Goal: Register for event/course

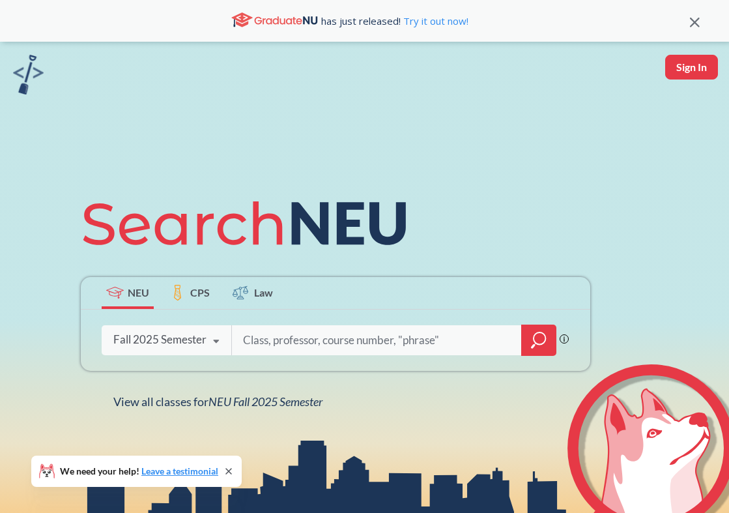
click at [357, 339] on input "search" at bounding box center [377, 340] width 271 height 27
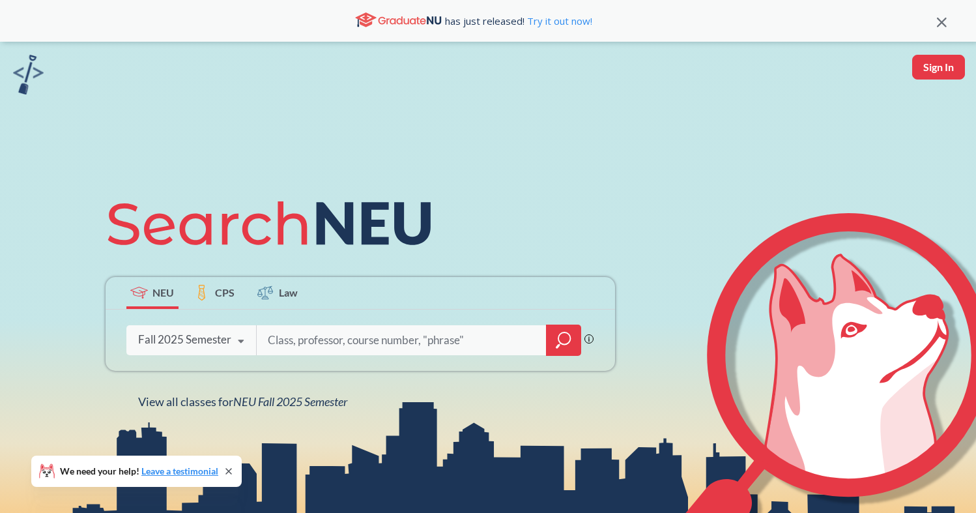
click at [475, 337] on input "search" at bounding box center [402, 340] width 271 height 27
type input "[PERSON_NAME]"
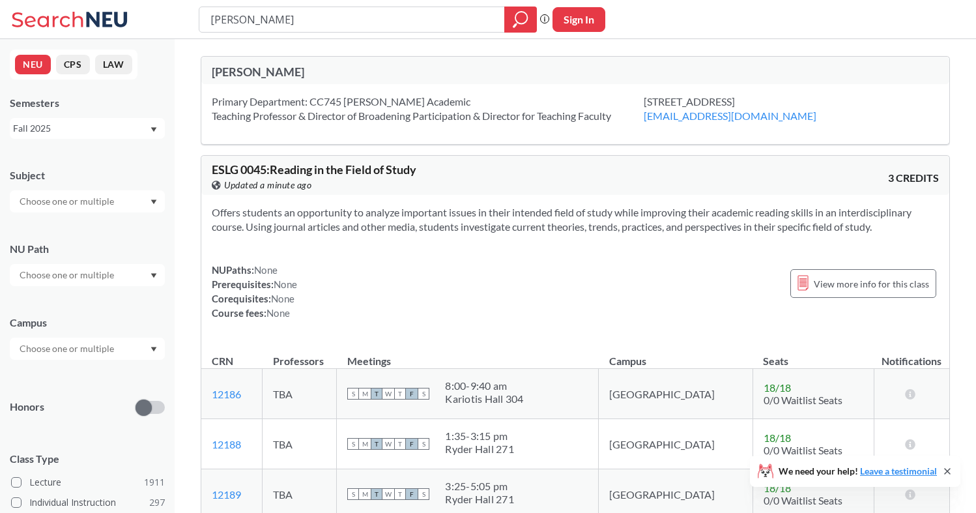
click at [325, 7] on div "[PERSON_NAME]" at bounding box center [368, 20] width 338 height 26
click at [329, 19] on input "[PERSON_NAME]" at bounding box center [352, 19] width 286 height 22
type input "Introduction to marketing"
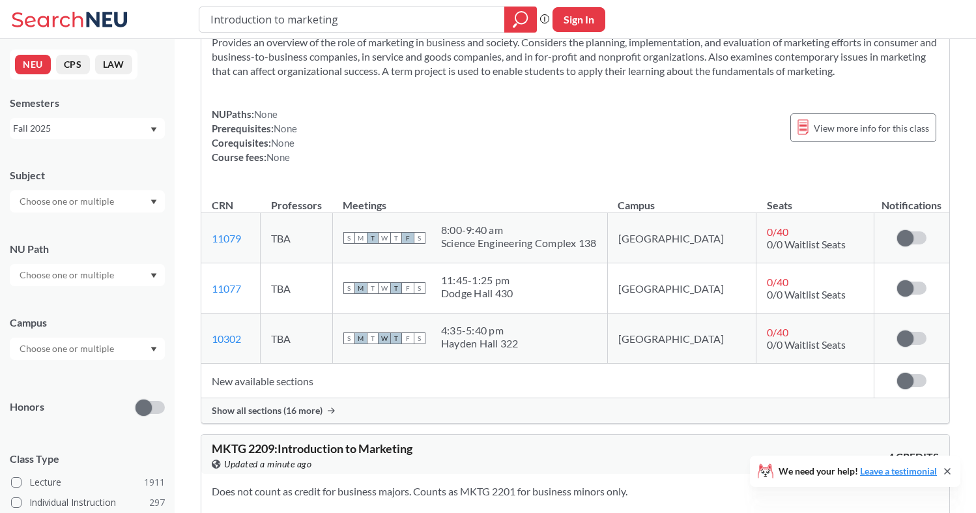
scroll to position [81, 0]
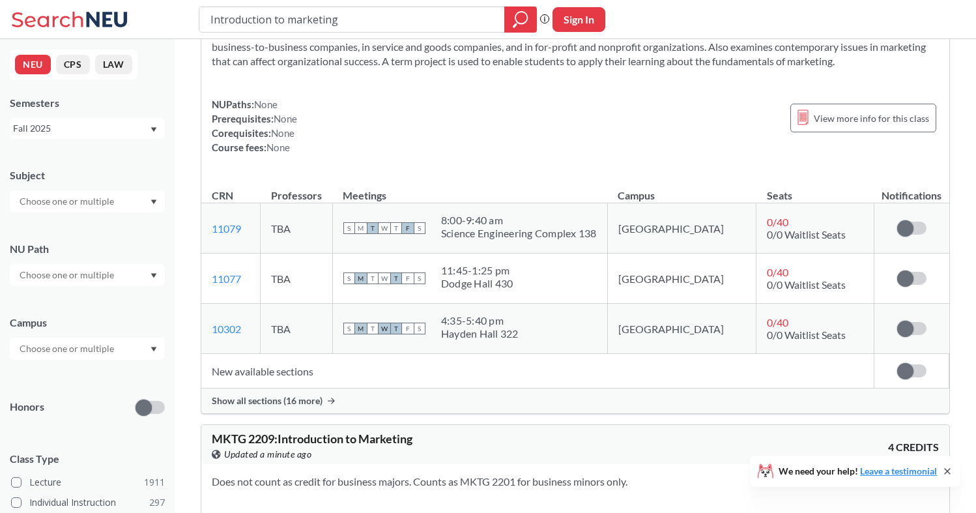
click at [317, 398] on span "Show all sections (16 more)" at bounding box center [267, 401] width 111 height 12
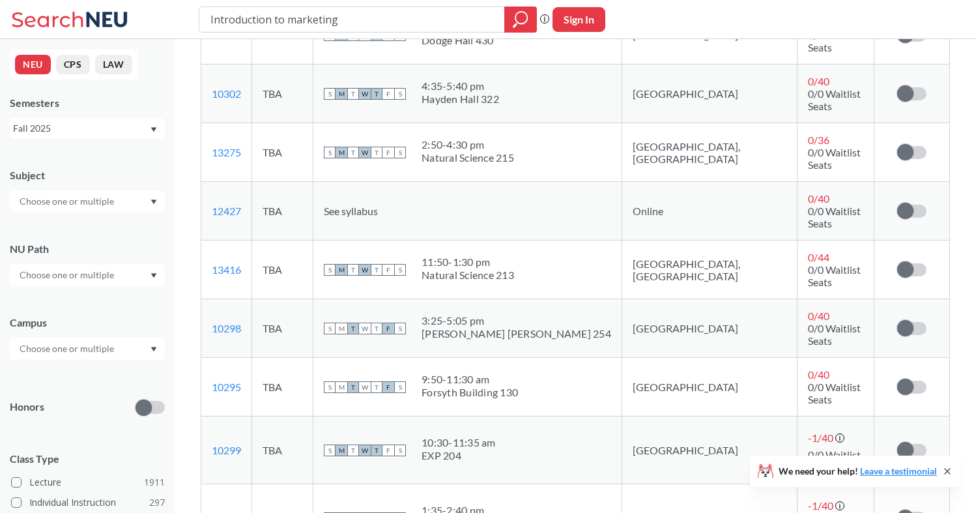
scroll to position [338, 0]
click at [729, 443] on label at bounding box center [911, 449] width 29 height 13
click at [729, 443] on input "checkbox" at bounding box center [897, 443] width 0 height 0
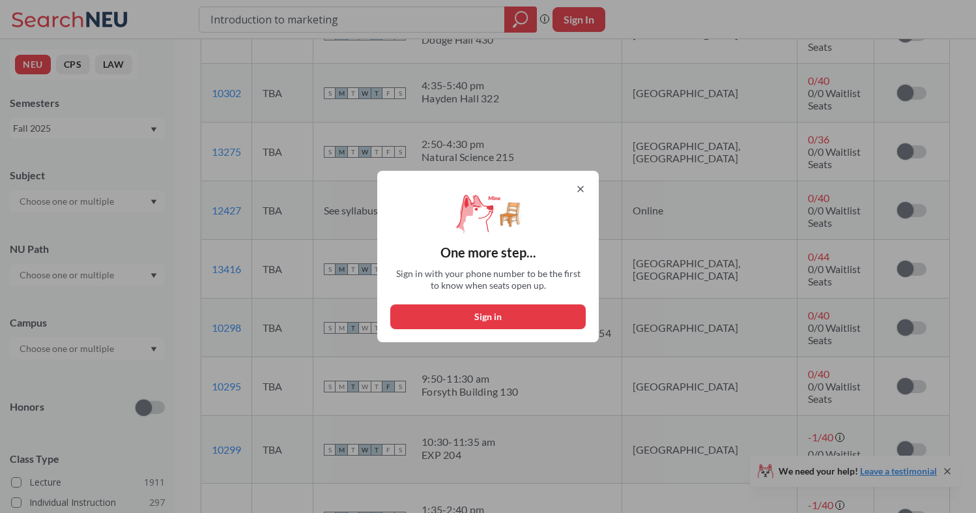
click at [562, 317] on button "Sign in" at bounding box center [488, 316] width 196 height 25
select select "US"
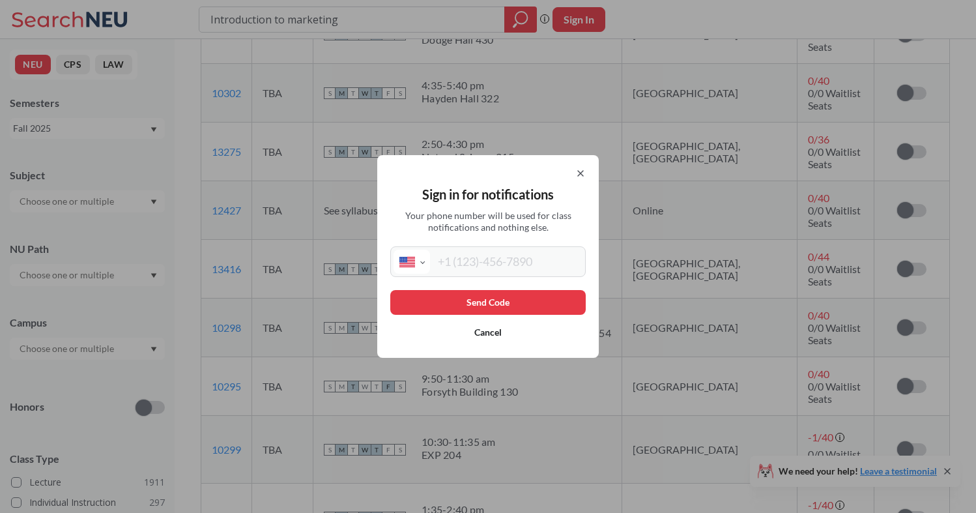
click at [501, 263] on input "tel" at bounding box center [506, 262] width 153 height 24
type input "[PHONE_NUMBER]"
click at [492, 306] on button "Send Code" at bounding box center [488, 302] width 196 height 25
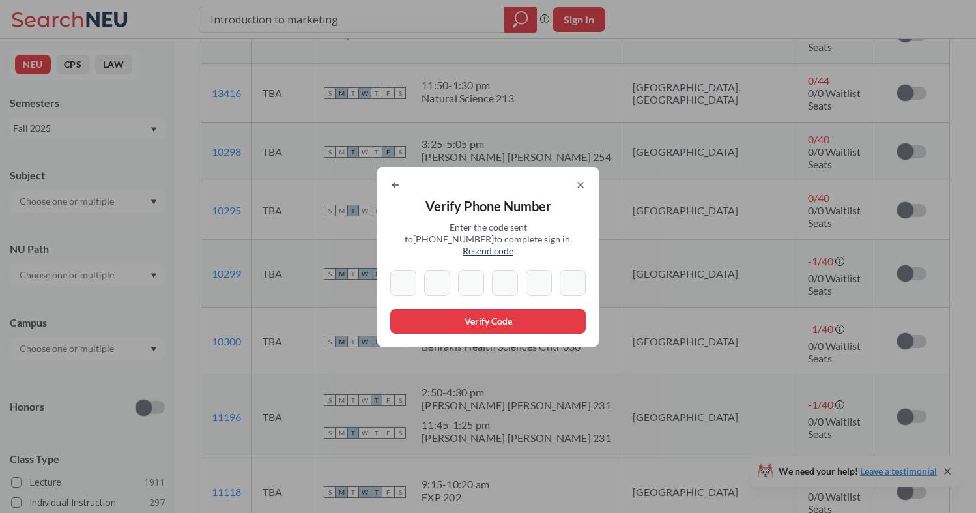
scroll to position [510, 0]
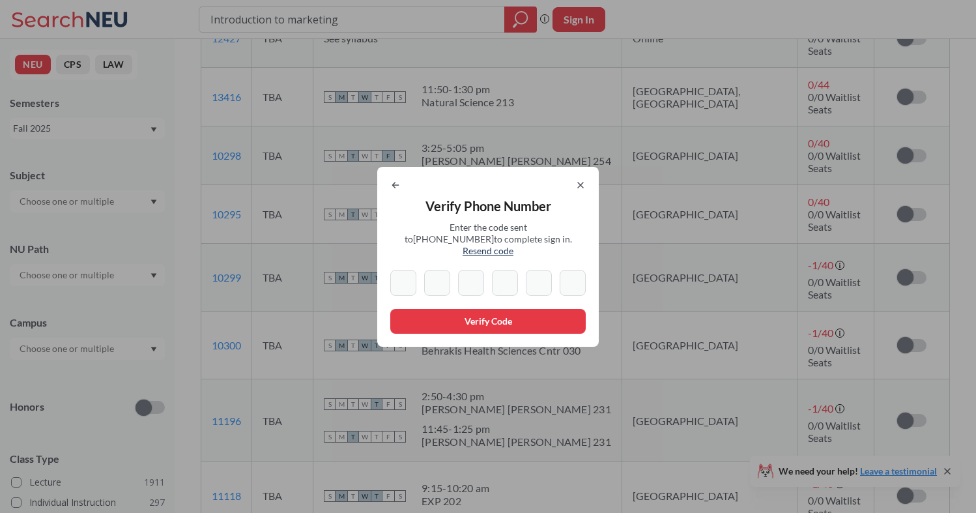
type input "3"
type input "2"
type input "9"
type input "5"
type input "2"
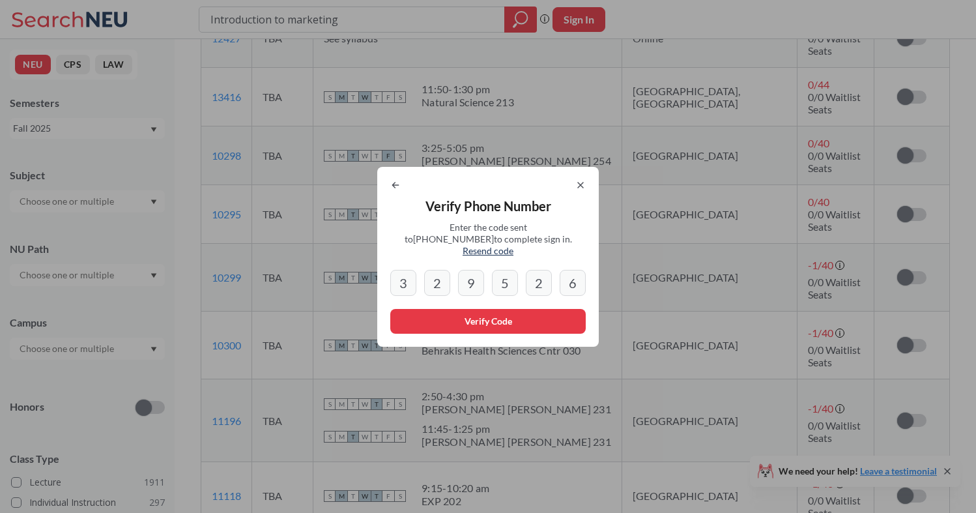
type input "6"
click at [546, 321] on button "Verify Code" at bounding box center [488, 321] width 196 height 25
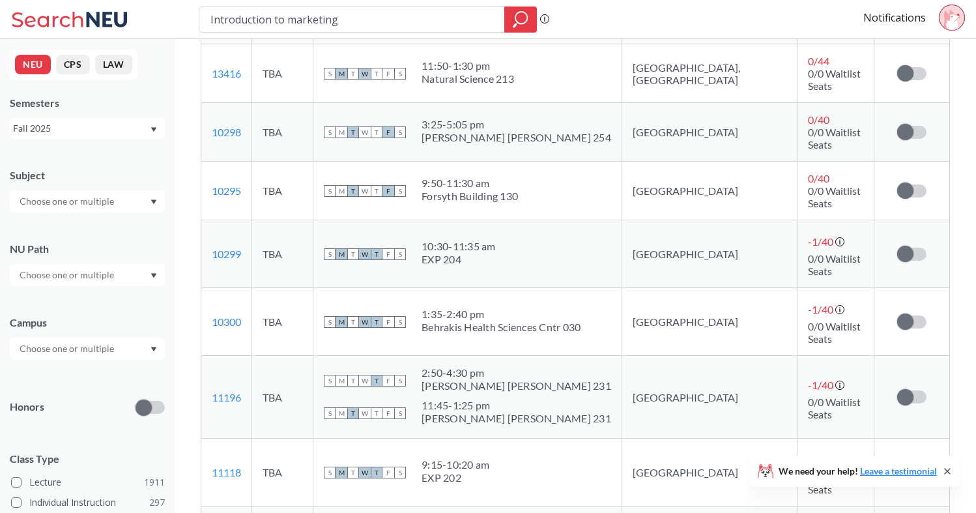
scroll to position [535, 0]
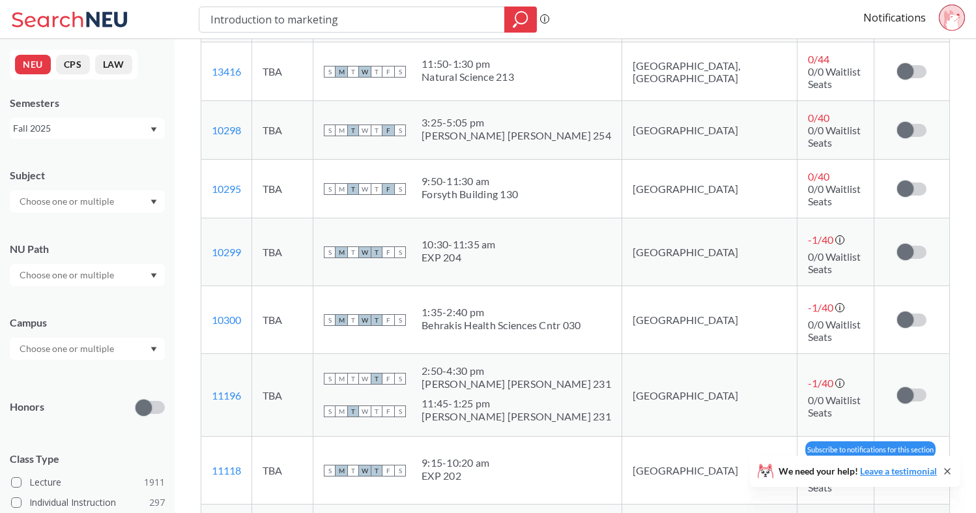
click at [729, 462] on span at bounding box center [905, 470] width 16 height 16
click at [729, 464] on input "checkbox" at bounding box center [897, 464] width 0 height 0
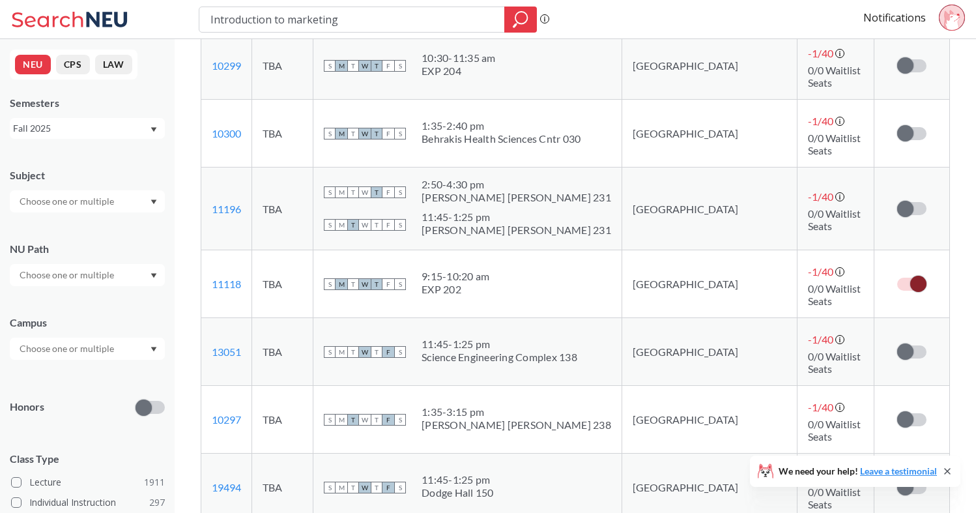
scroll to position [723, 0]
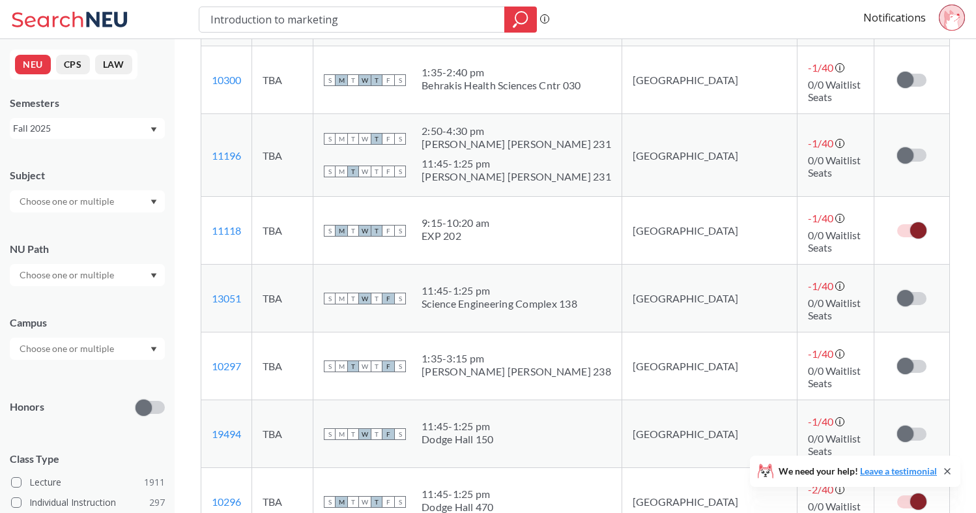
scroll to position [778, 0]
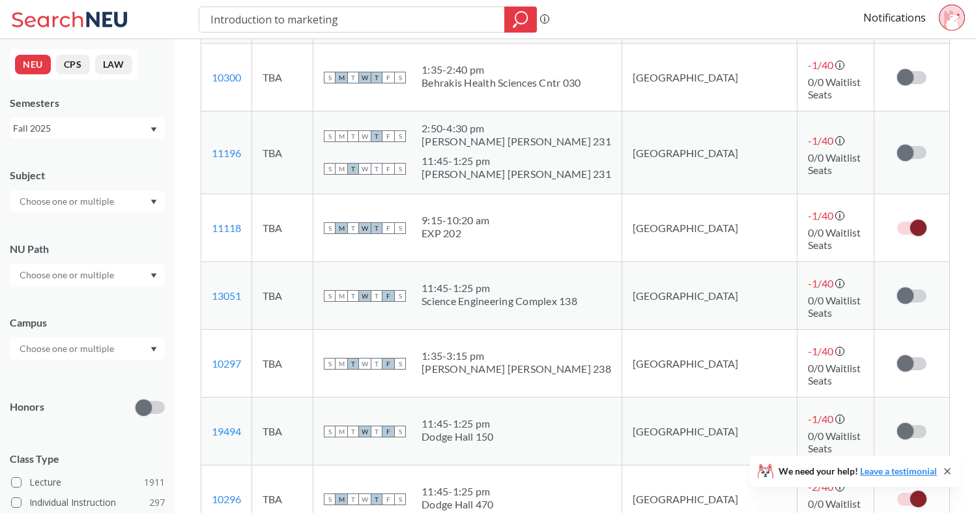
click at [729, 491] on span at bounding box center [919, 499] width 16 height 16
click at [729, 493] on input "checkbox" at bounding box center [897, 493] width 0 height 0
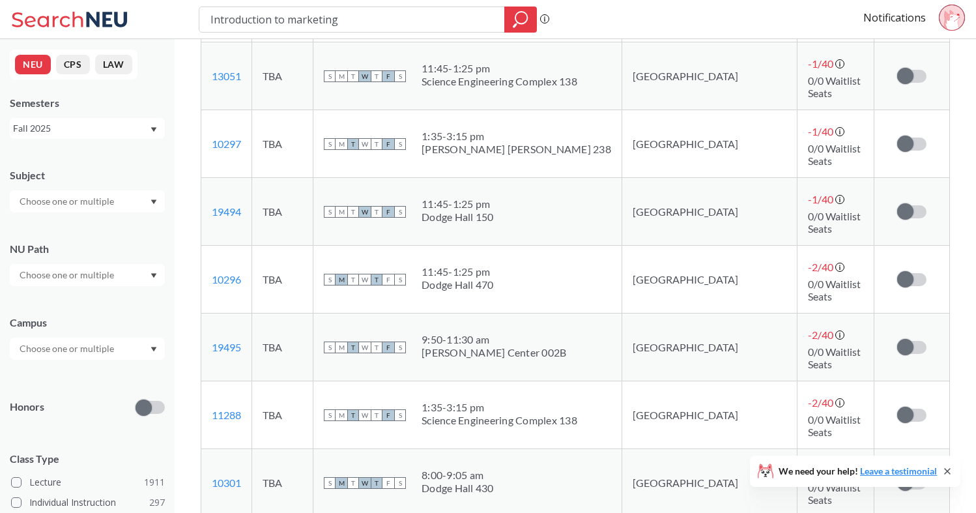
scroll to position [999, 0]
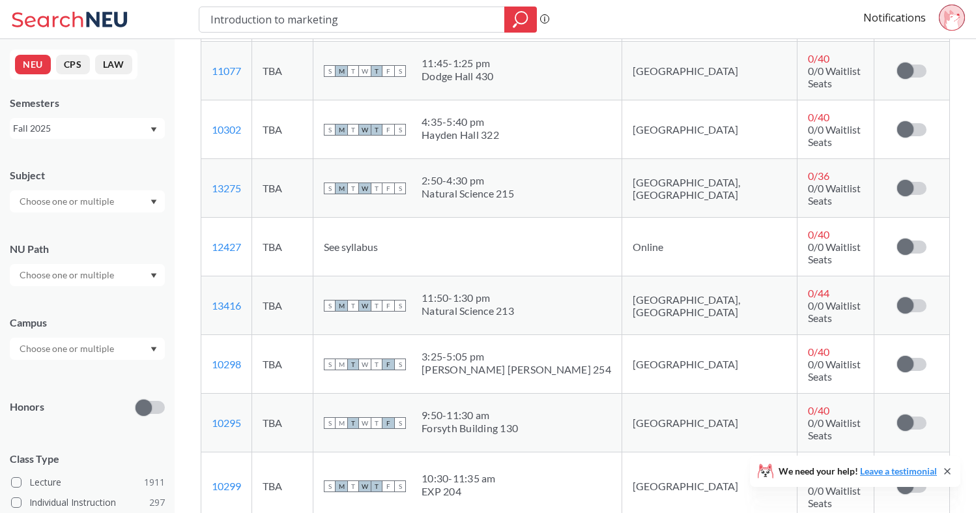
scroll to position [375, 0]
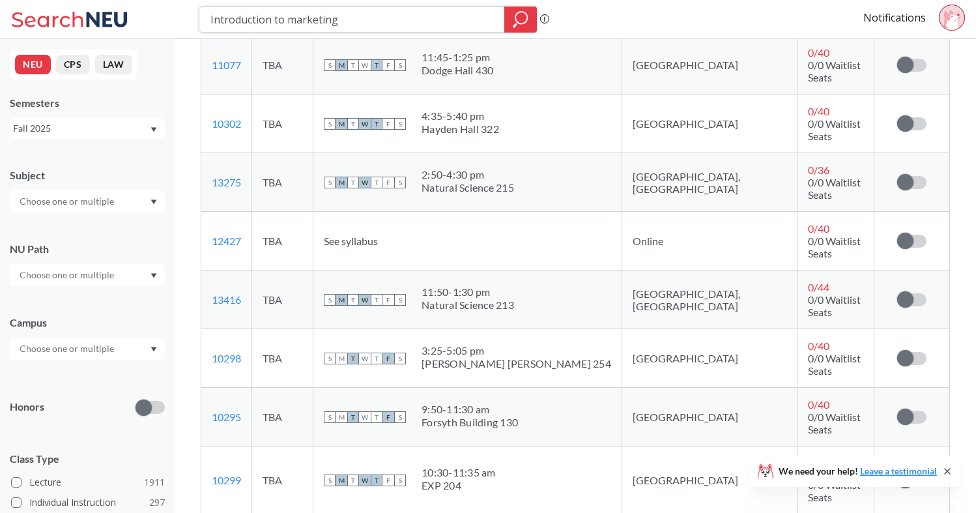
click at [318, 23] on input "Introduction to marketing" at bounding box center [352, 19] width 286 height 22
type input "[PERSON_NAME]"
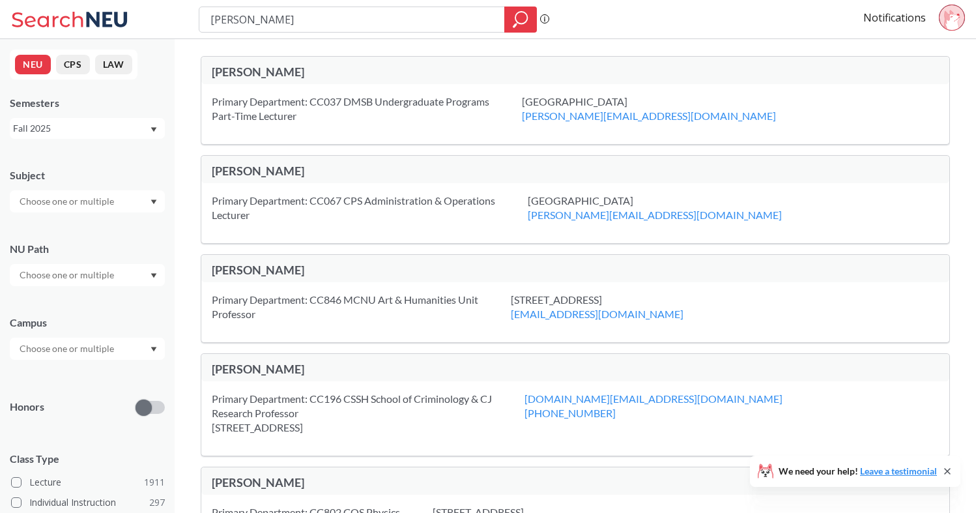
click at [244, 62] on div "[PERSON_NAME]" at bounding box center [575, 70] width 748 height 27
click at [251, 69] on div "[PERSON_NAME]" at bounding box center [394, 72] width 364 height 14
click at [257, 79] on div "[PERSON_NAME]" at bounding box center [394, 73] width 364 height 17
click at [339, 100] on div "Primary Department: CC037 DMSB Undergraduate Programs Part-Time Lecturer" at bounding box center [367, 109] width 310 height 29
click at [247, 84] on div "Primary Department: CC037 DMSB Undergraduate Programs Part-Time Lecturer [GEOGR…" at bounding box center [575, 114] width 748 height 60
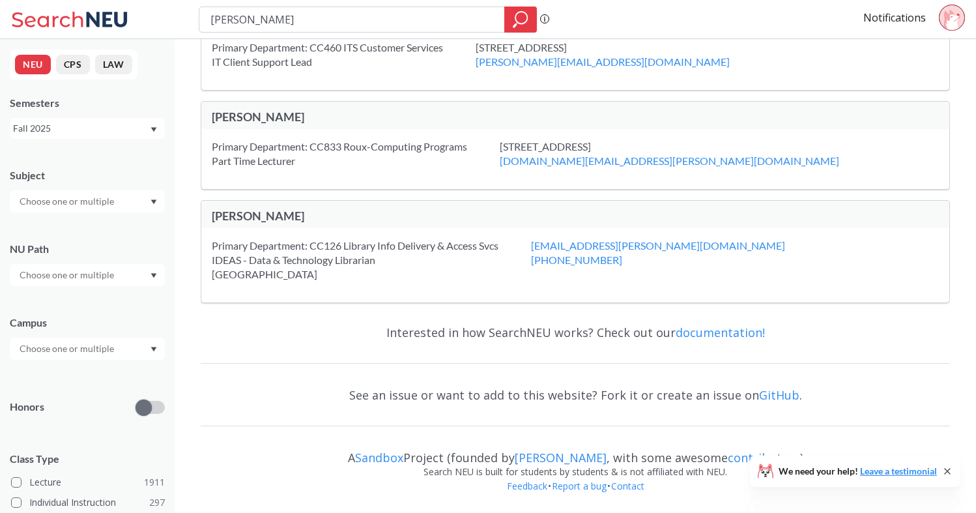
scroll to position [198, 0]
